Goal: Task Accomplishment & Management: Manage account settings

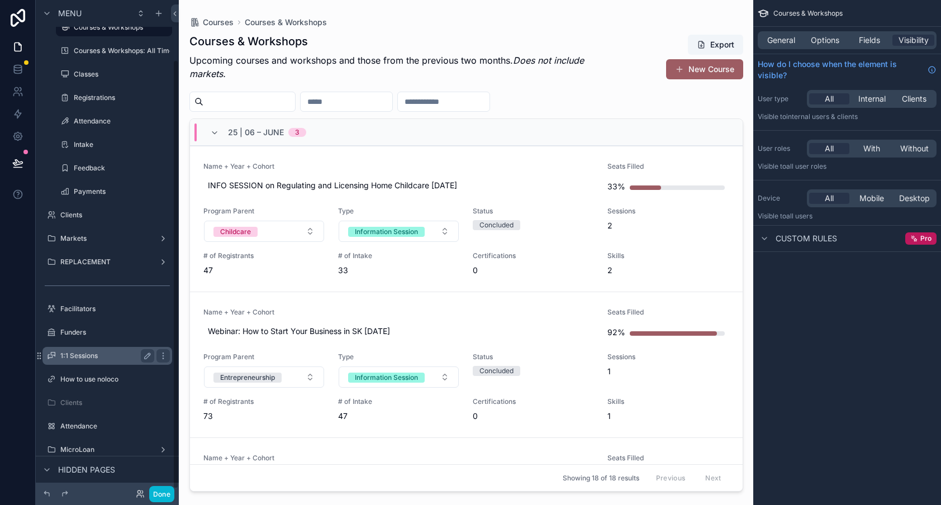
scroll to position [72, 0]
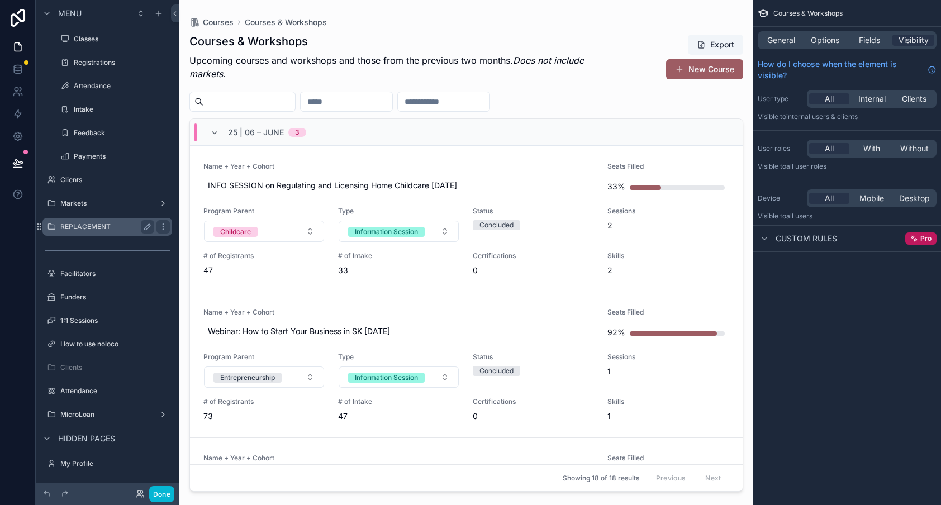
click at [100, 219] on div "REPLACEMENT" at bounding box center [107, 227] width 125 height 18
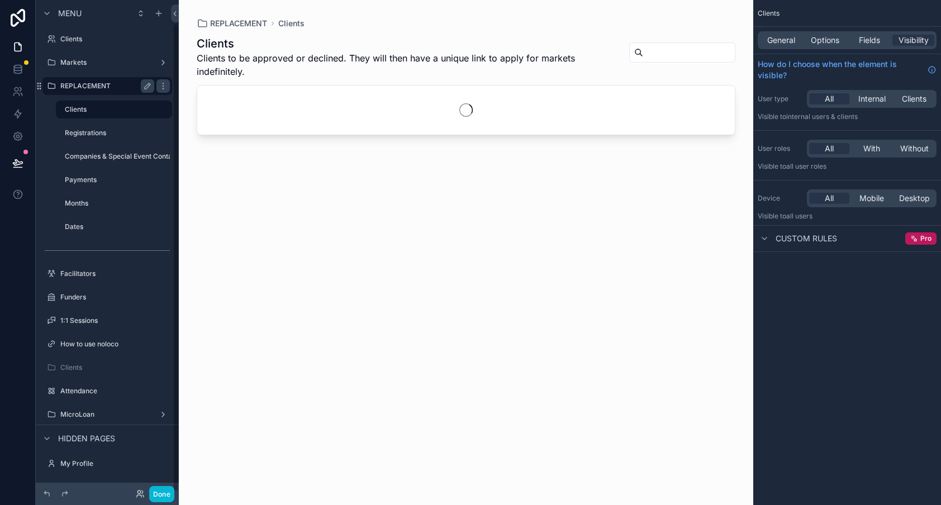
scroll to position [25, 0]
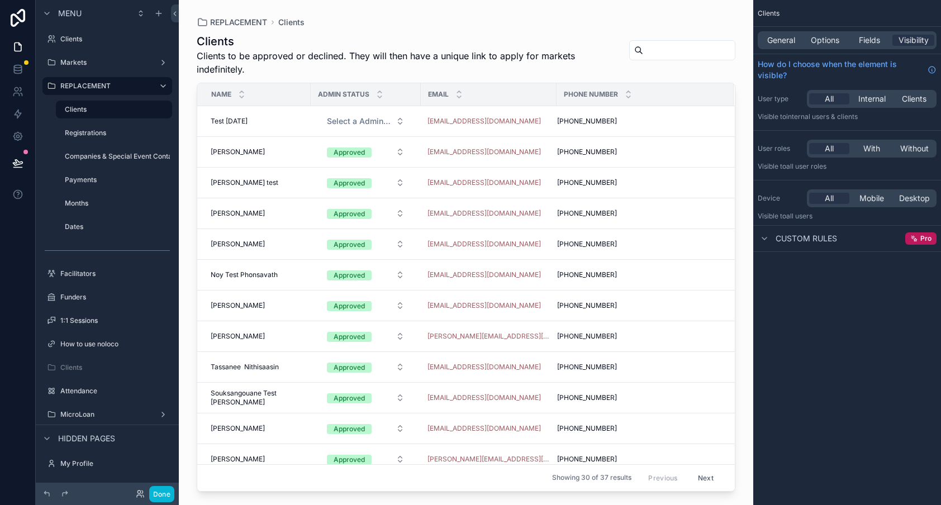
click at [371, 126] on div "scrollable content" at bounding box center [466, 246] width 574 height 492
click at [353, 172] on div "Approved" at bounding box center [366, 165] width 134 height 17
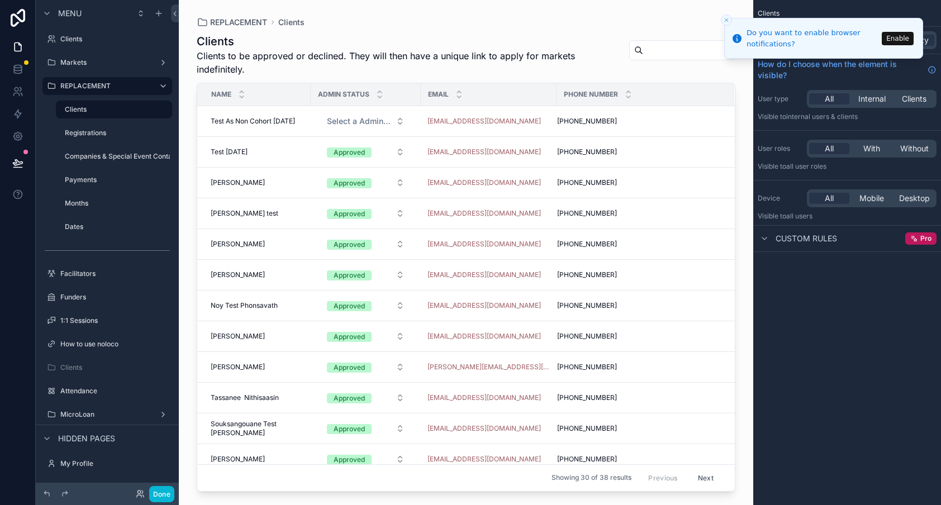
click at [724, 22] on icon "Close toast" at bounding box center [726, 20] width 7 height 7
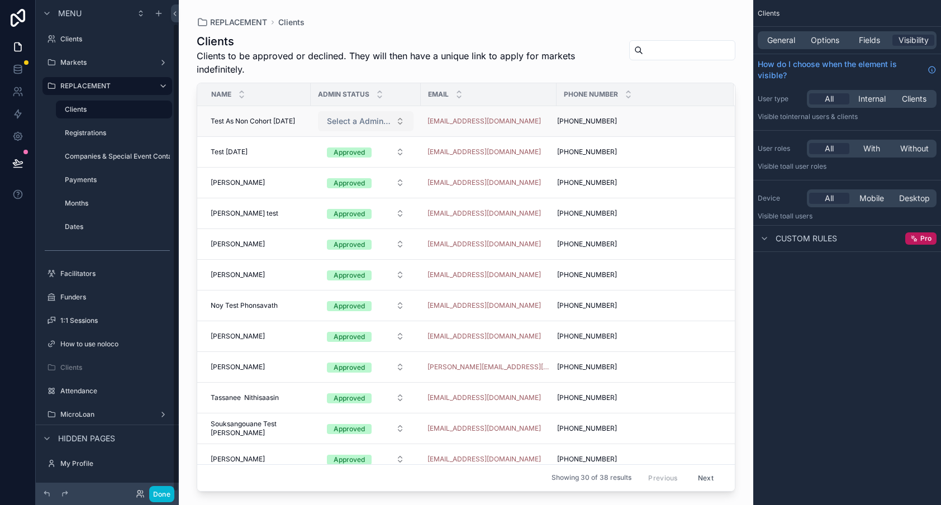
click at [369, 122] on span "Select a Admin Status" at bounding box center [359, 121] width 64 height 11
click at [367, 163] on div "Approved" at bounding box center [366, 165] width 134 height 17
